Goal: Check status: Check status

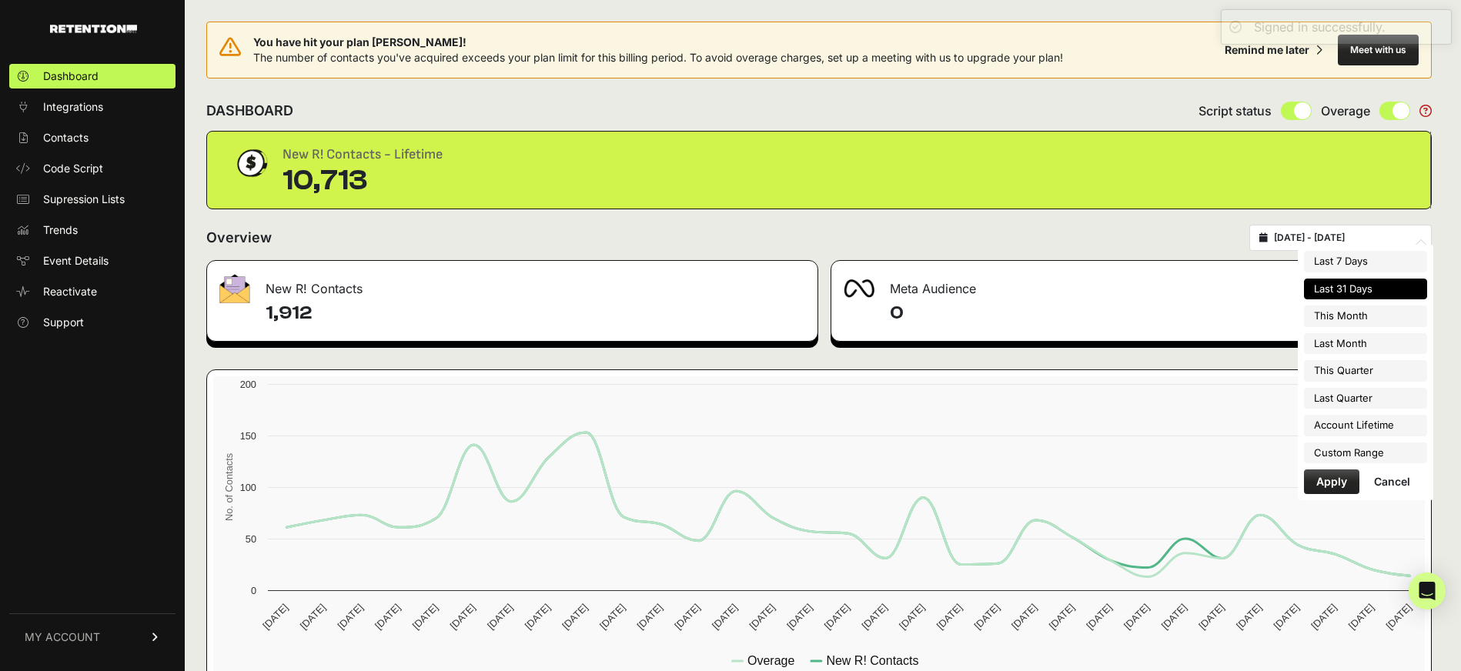
click at [1349, 241] on input "[DATE] - [DATE]" at bounding box center [1348, 238] width 148 height 12
click at [1357, 458] on li "Custom Range" at bounding box center [1365, 454] width 123 height 22
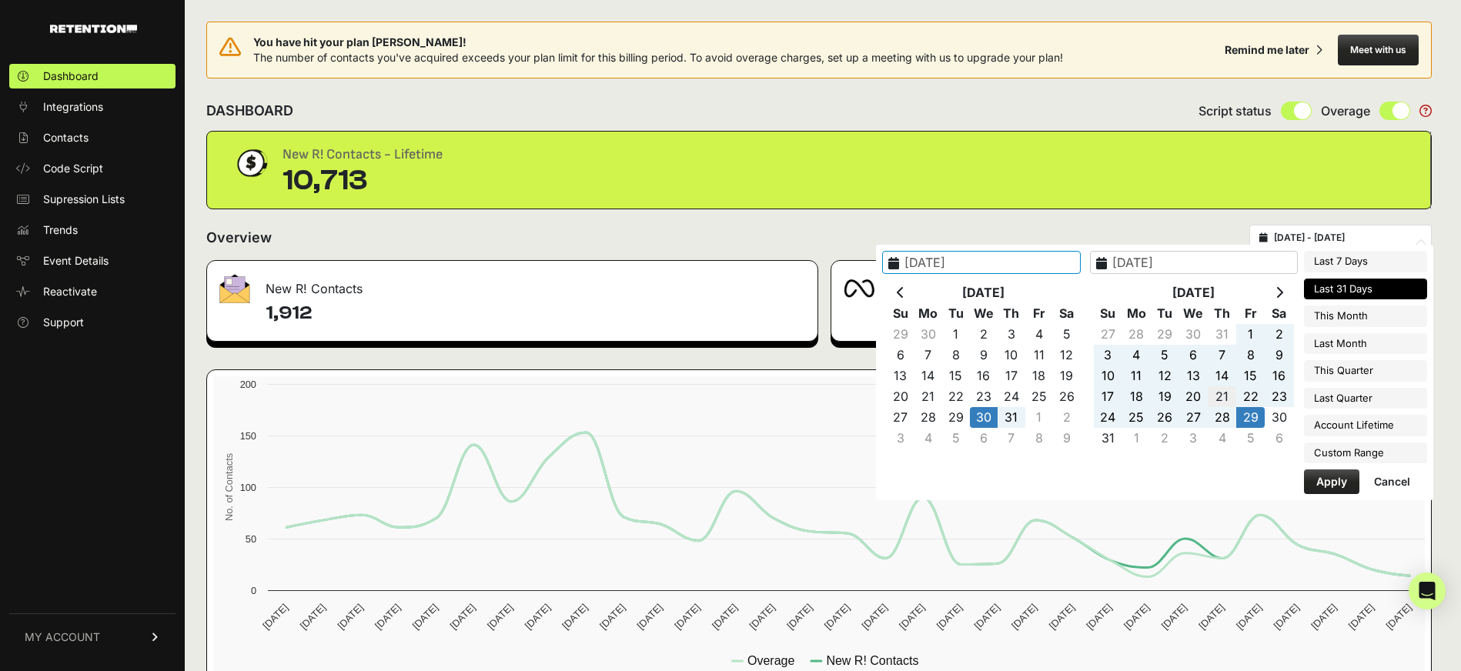
type input "[DATE]"
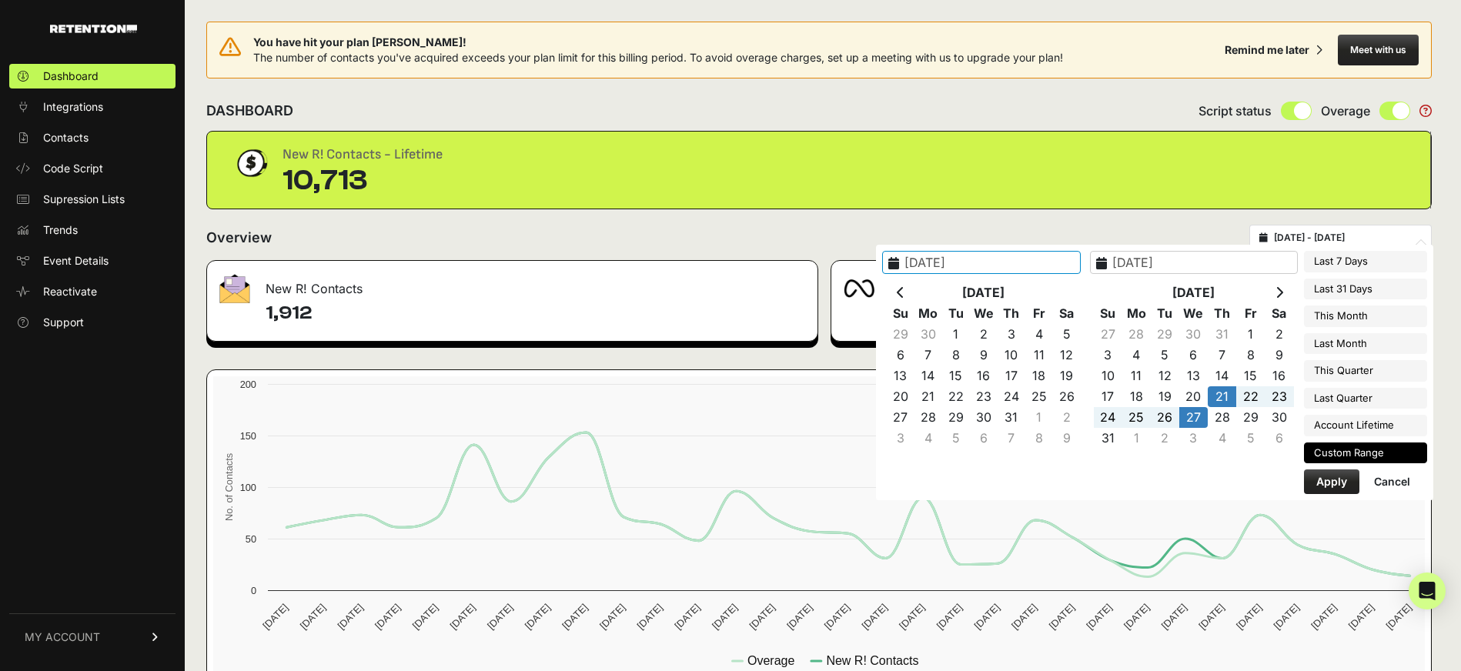
type input "[DATE]"
click at [1344, 473] on button "Apply" at bounding box center [1331, 482] width 55 height 25
type input "[DATE] - [DATE]"
